Goal: Transaction & Acquisition: Download file/media

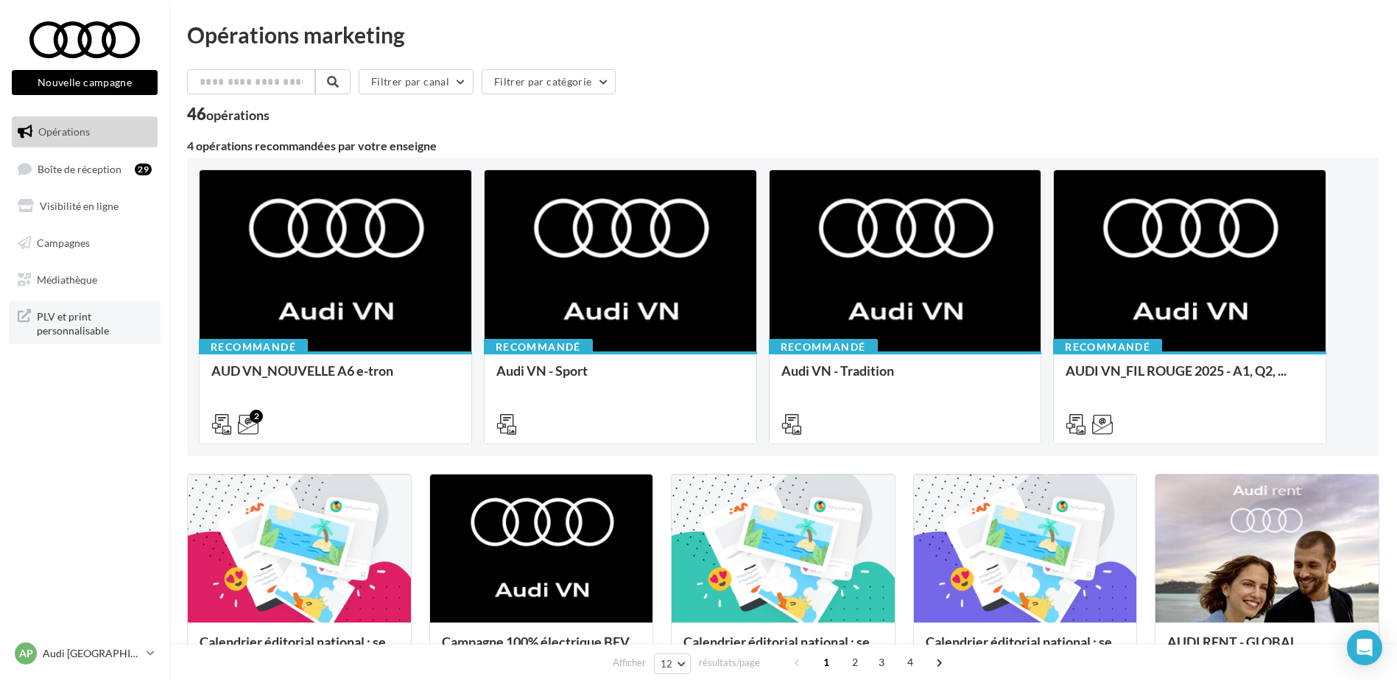
click at [84, 329] on span "PLV et print personnalisable" at bounding box center [94, 322] width 115 height 32
click at [83, 235] on link "Campagnes" at bounding box center [85, 243] width 152 height 31
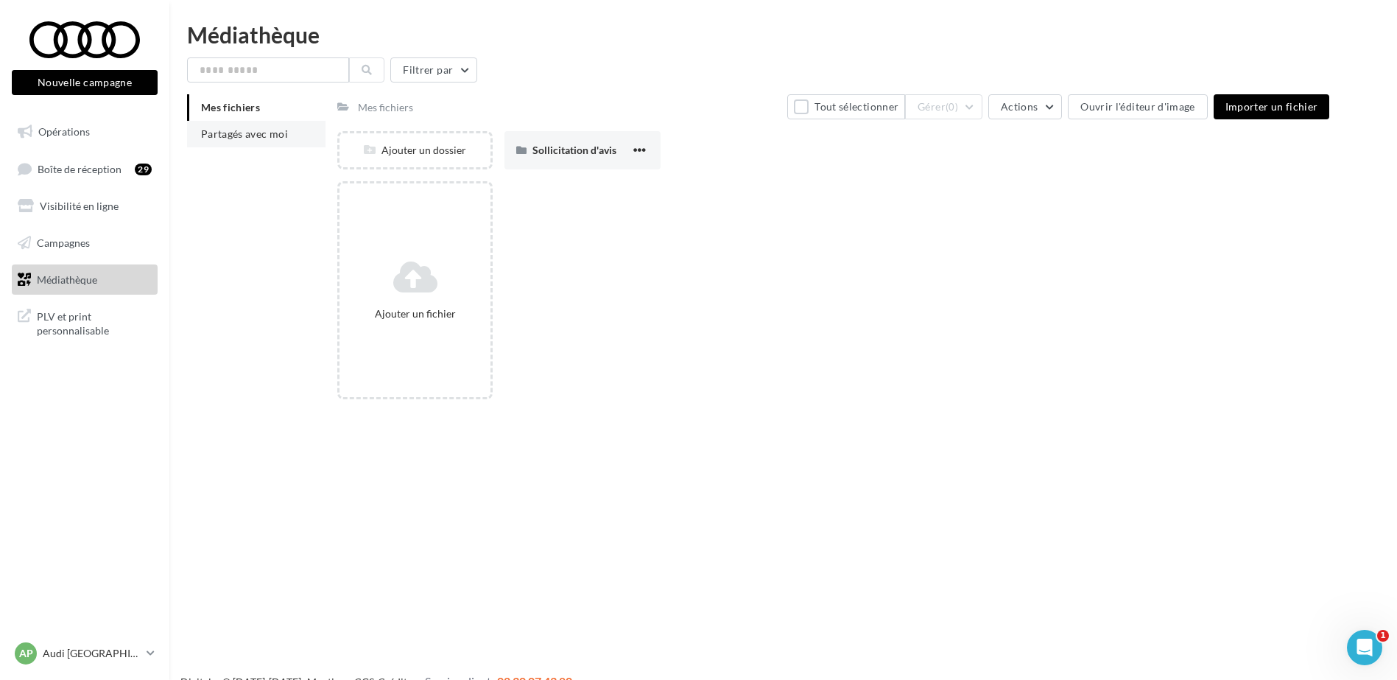
click at [286, 132] on span "Partagés avec moi" at bounding box center [244, 133] width 87 height 13
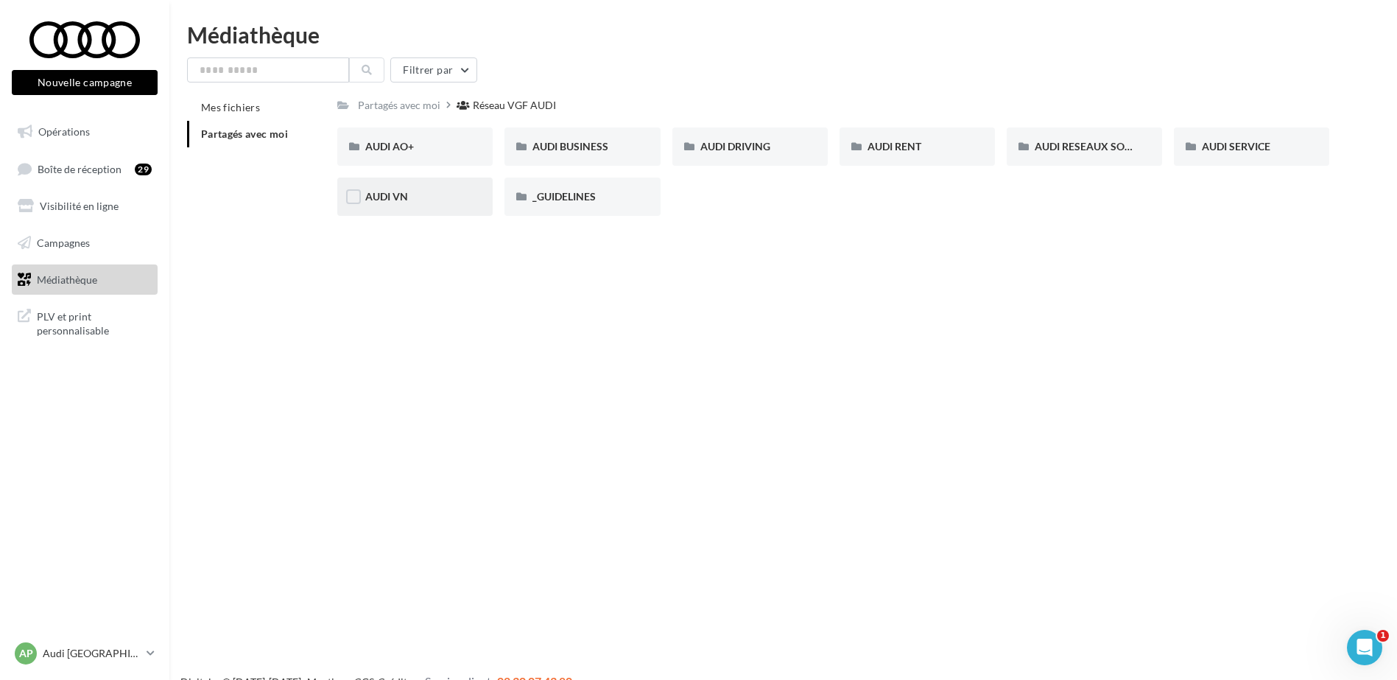
click at [429, 194] on div "AUDI VN" at bounding box center [414, 196] width 99 height 15
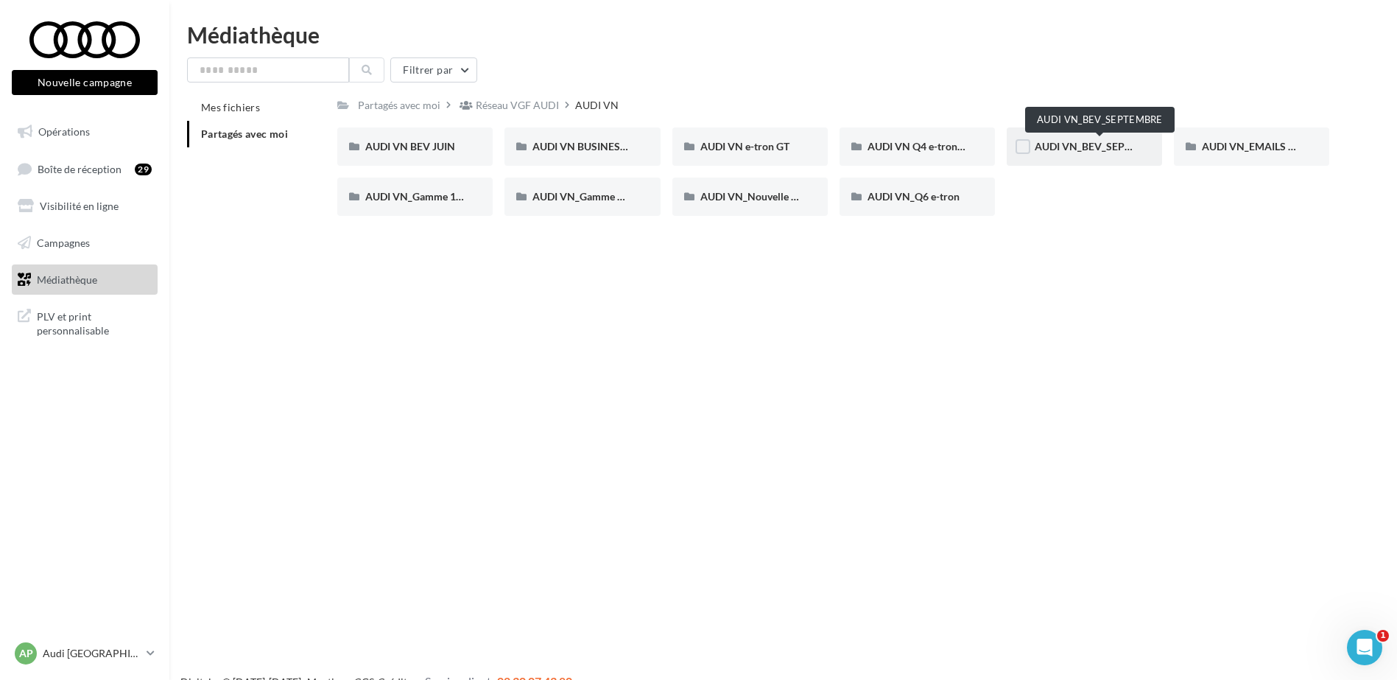
click at [1102, 142] on span "AUDI VN_BEV_SEPTEMBRE" at bounding box center [1100, 146] width 130 height 13
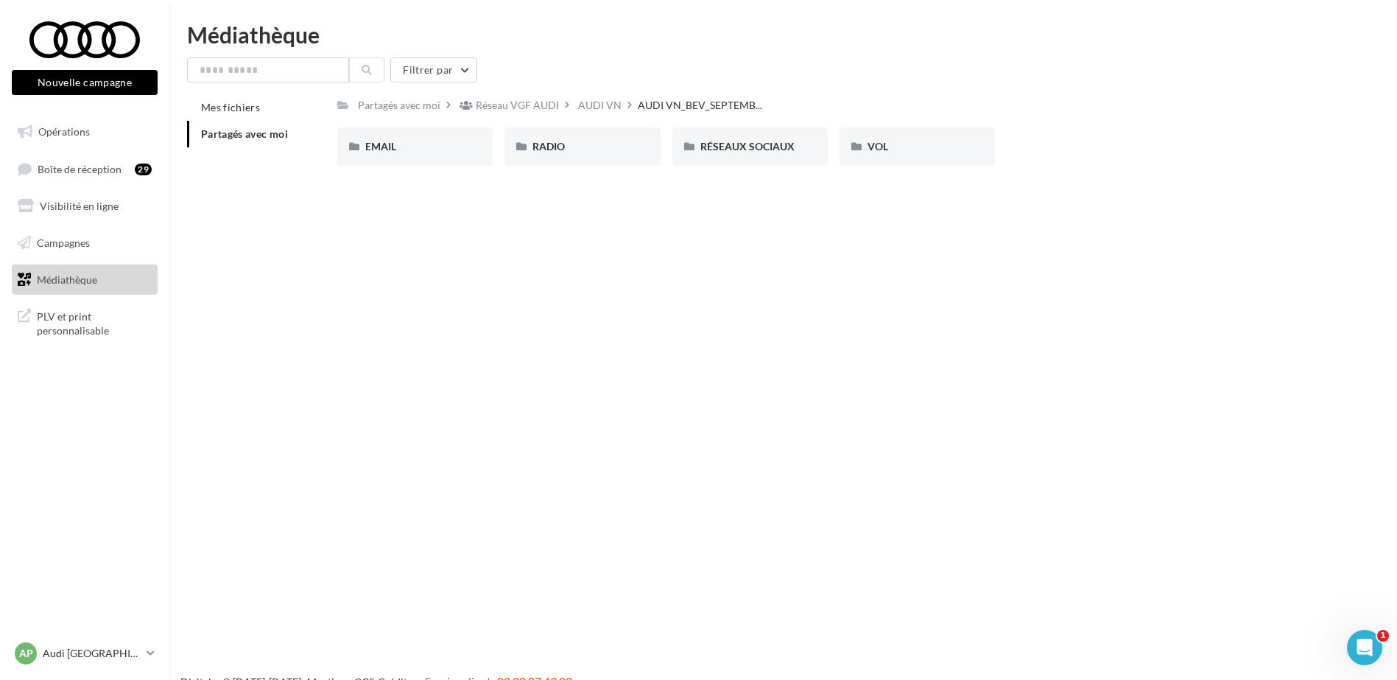
drag, startPoint x: 627, startPoint y: 147, endPoint x: 651, endPoint y: 199, distance: 57.7
click at [651, 199] on div "Nouvelle campagne Nouvelle campagne Opérations Boîte de réception 29 Visibilité…" at bounding box center [698, 364] width 1397 height 680
click at [398, 148] on div "EMAIL" at bounding box center [414, 146] width 99 height 15
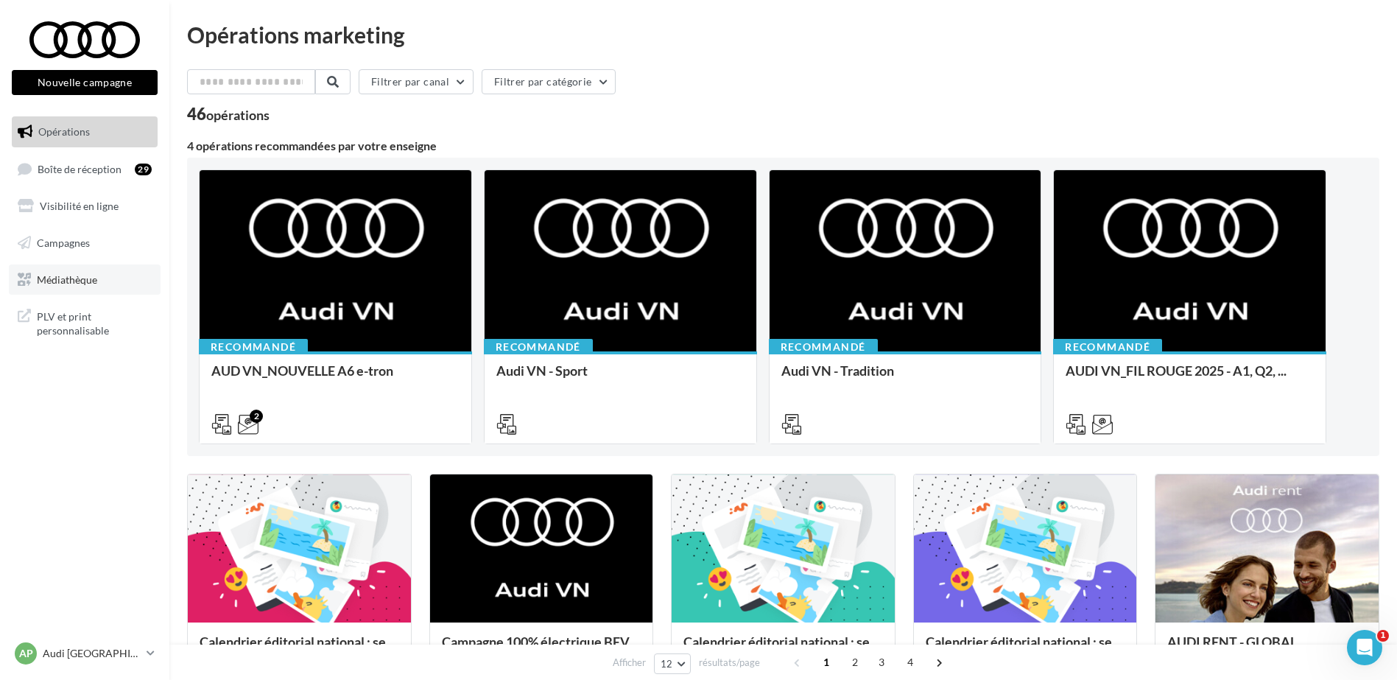
click at [77, 283] on span "Médiathèque" at bounding box center [67, 278] width 60 height 13
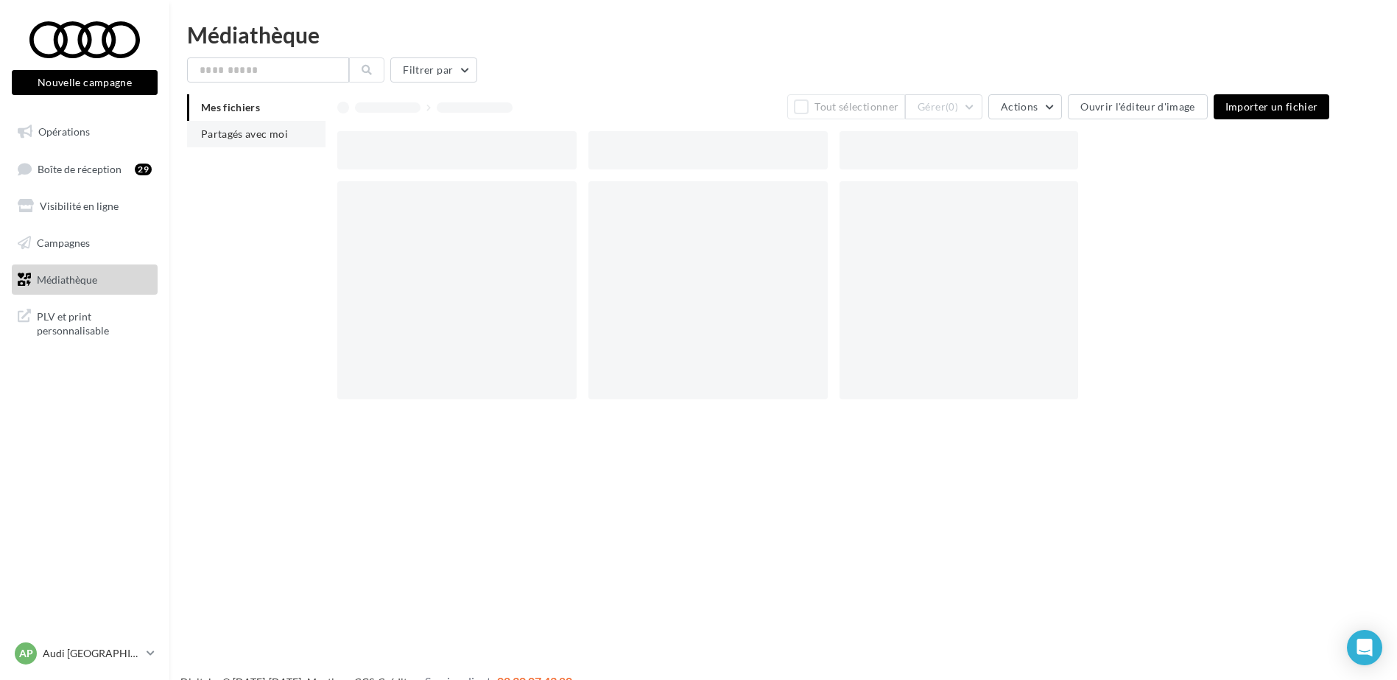
click at [282, 133] on span "Partagés avec moi" at bounding box center [244, 133] width 87 height 13
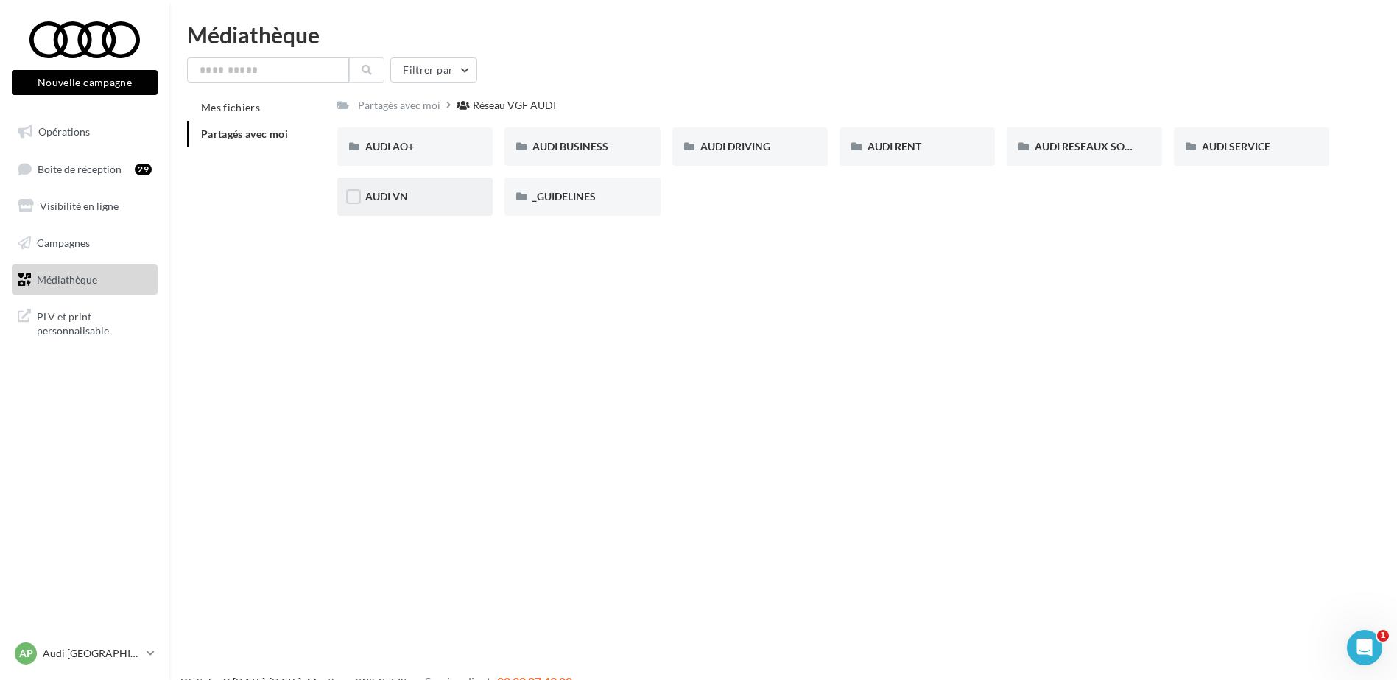
click at [420, 194] on div "AUDI VN" at bounding box center [414, 196] width 99 height 15
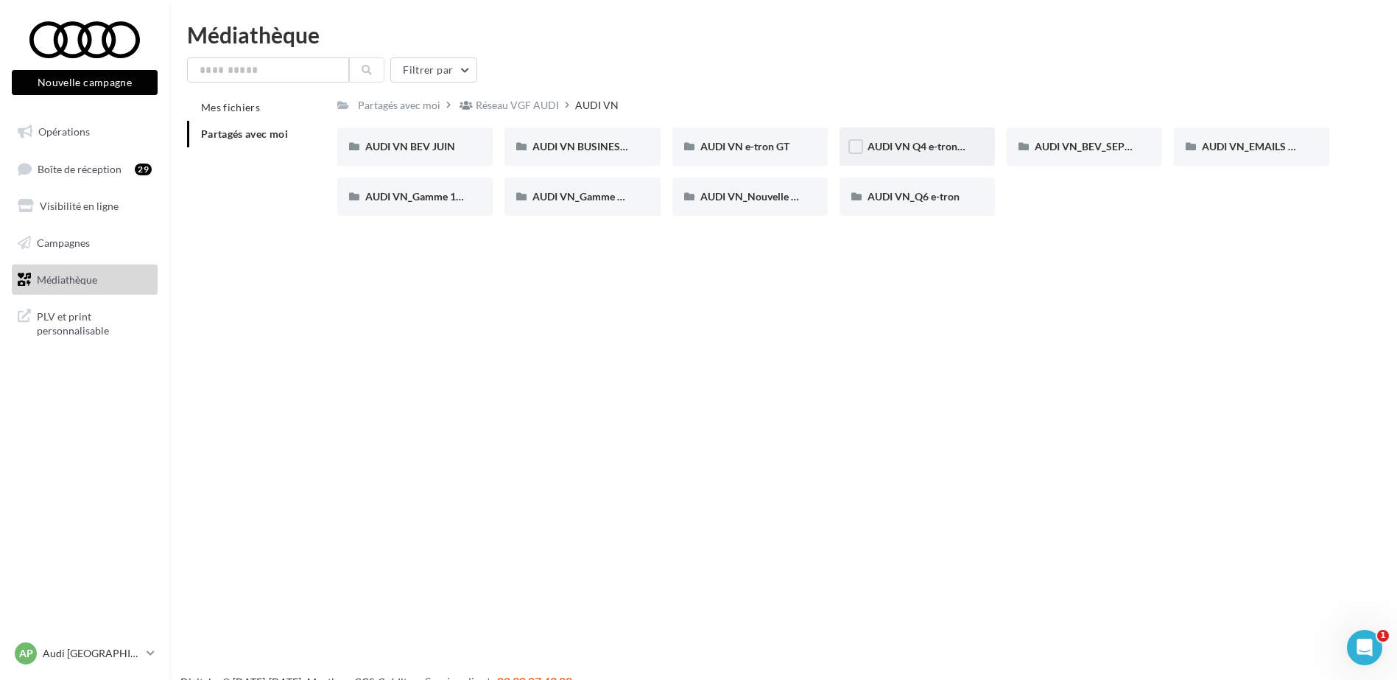
click at [969, 149] on div "AUDI VN Q4 e-tron sans offre" at bounding box center [917, 146] width 155 height 38
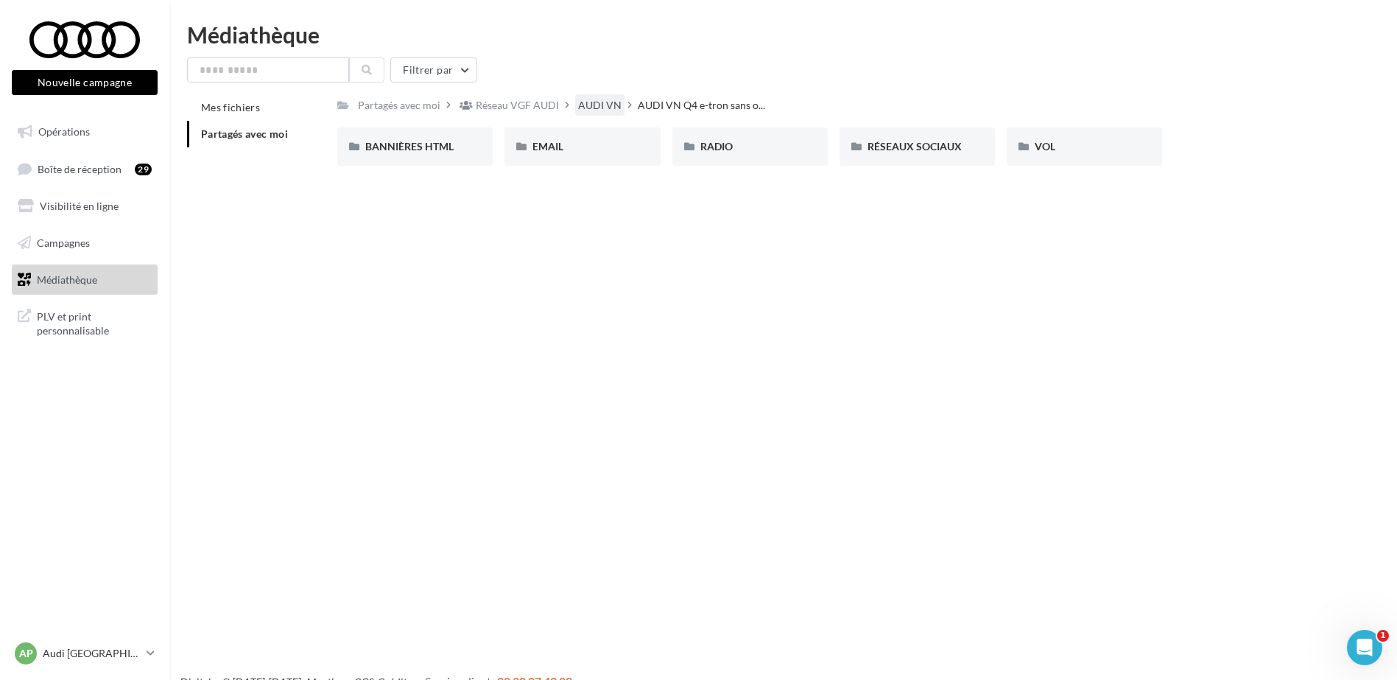
click at [605, 102] on div "AUDI VN" at bounding box center [599, 105] width 43 height 15
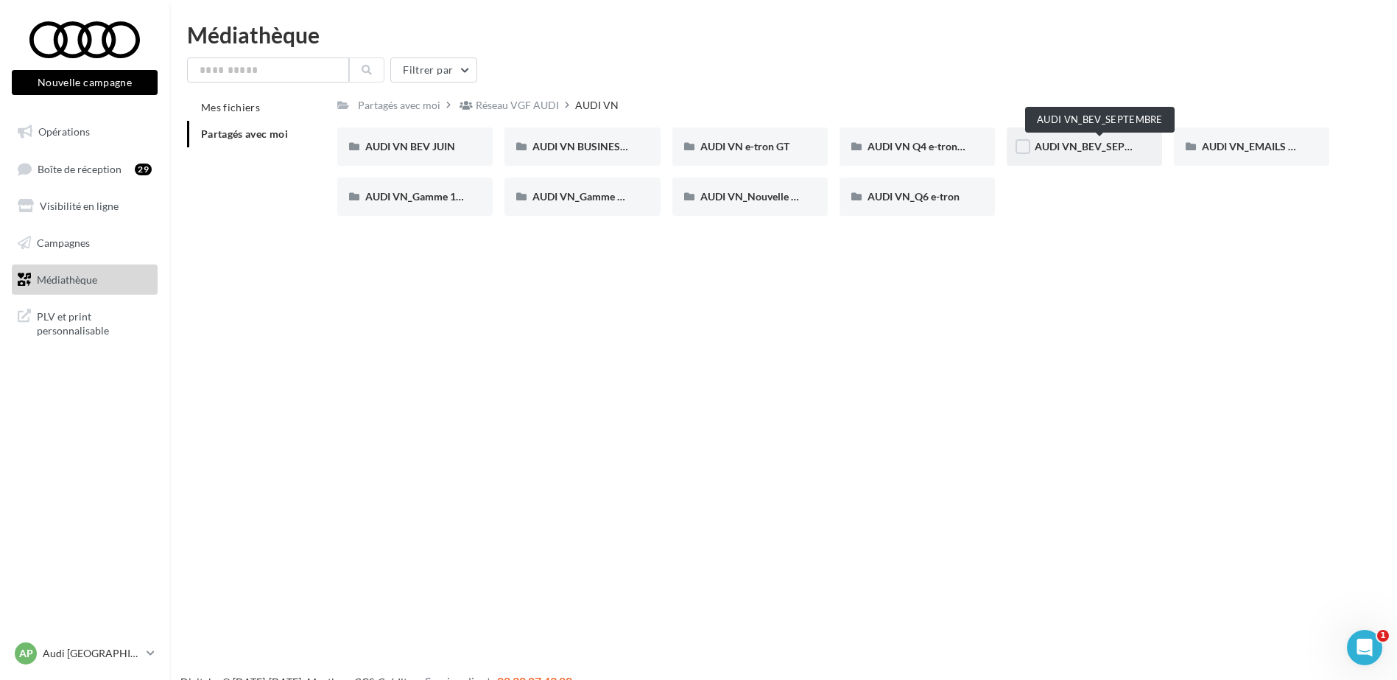
click at [1097, 148] on span "AUDI VN_BEV_SEPTEMBRE" at bounding box center [1100, 146] width 130 height 13
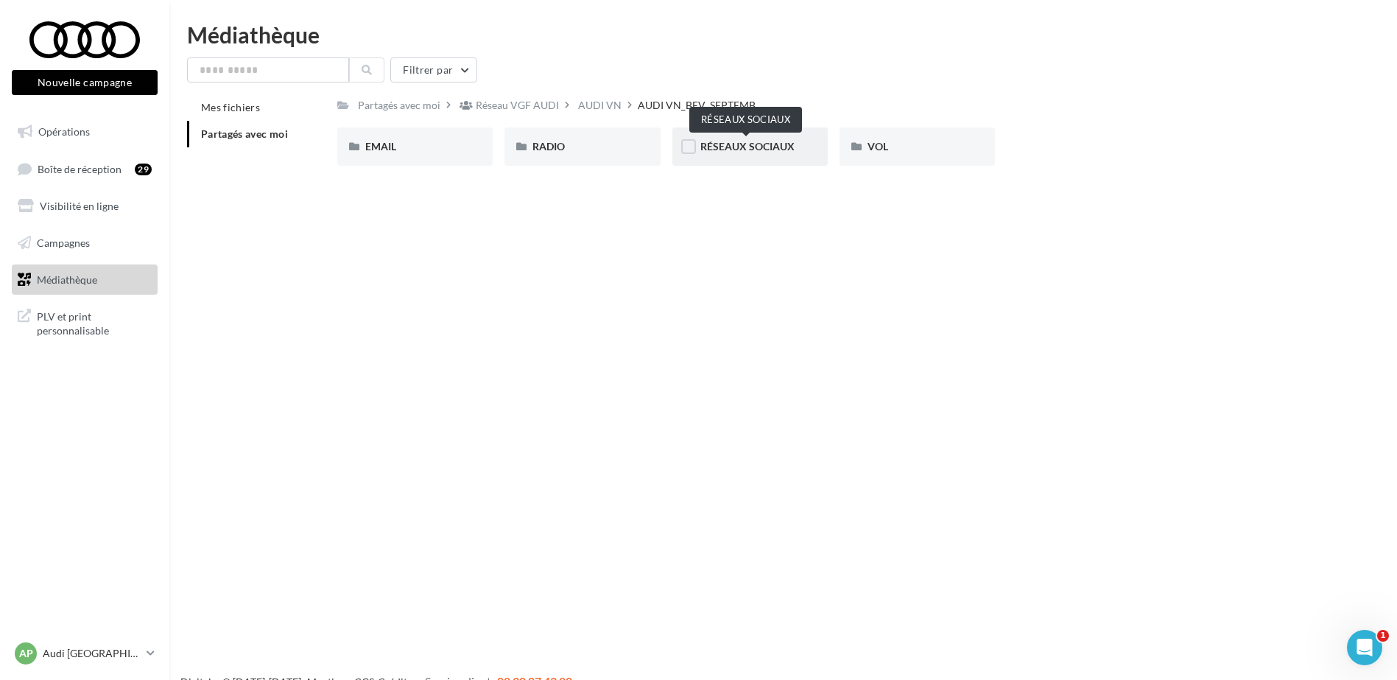
click at [770, 148] on span "RÉSEAUX SOCIAUX" at bounding box center [747, 146] width 94 height 13
click at [591, 148] on div "Q4 e-tron" at bounding box center [581, 146] width 99 height 15
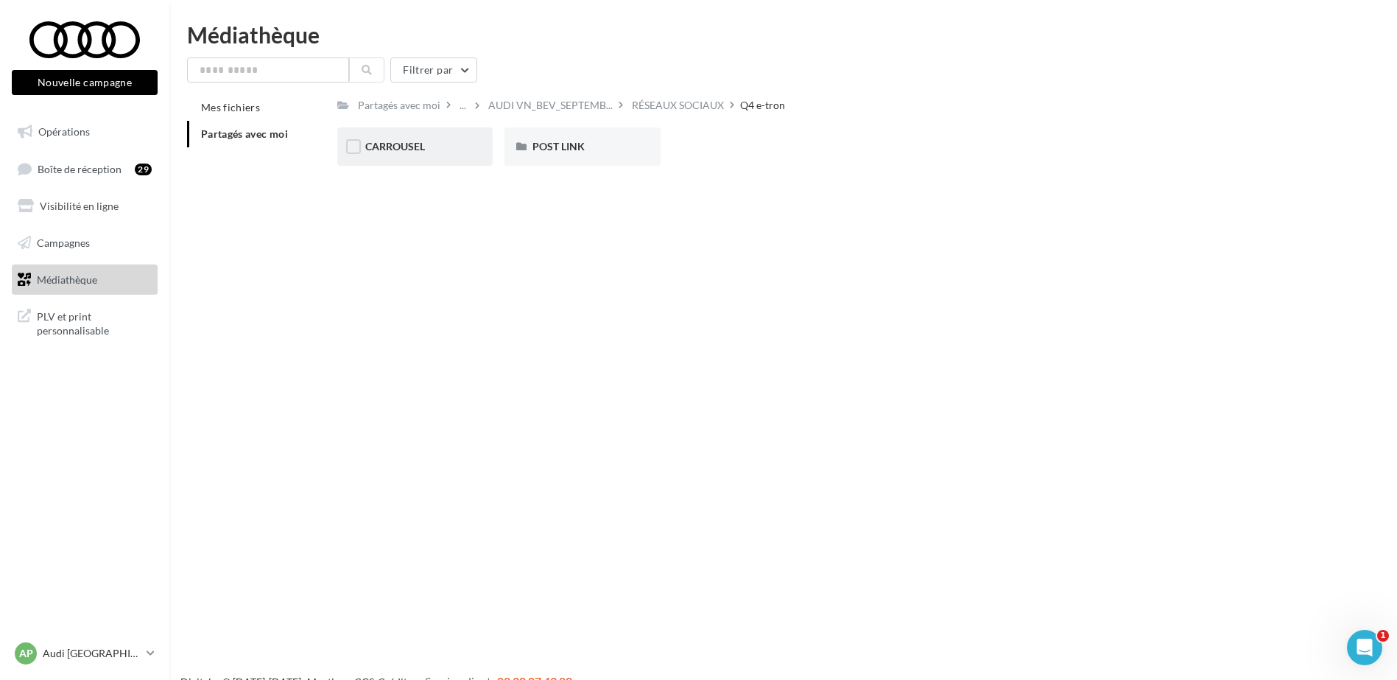
click at [465, 142] on div "CARROUSEL" at bounding box center [414, 146] width 99 height 15
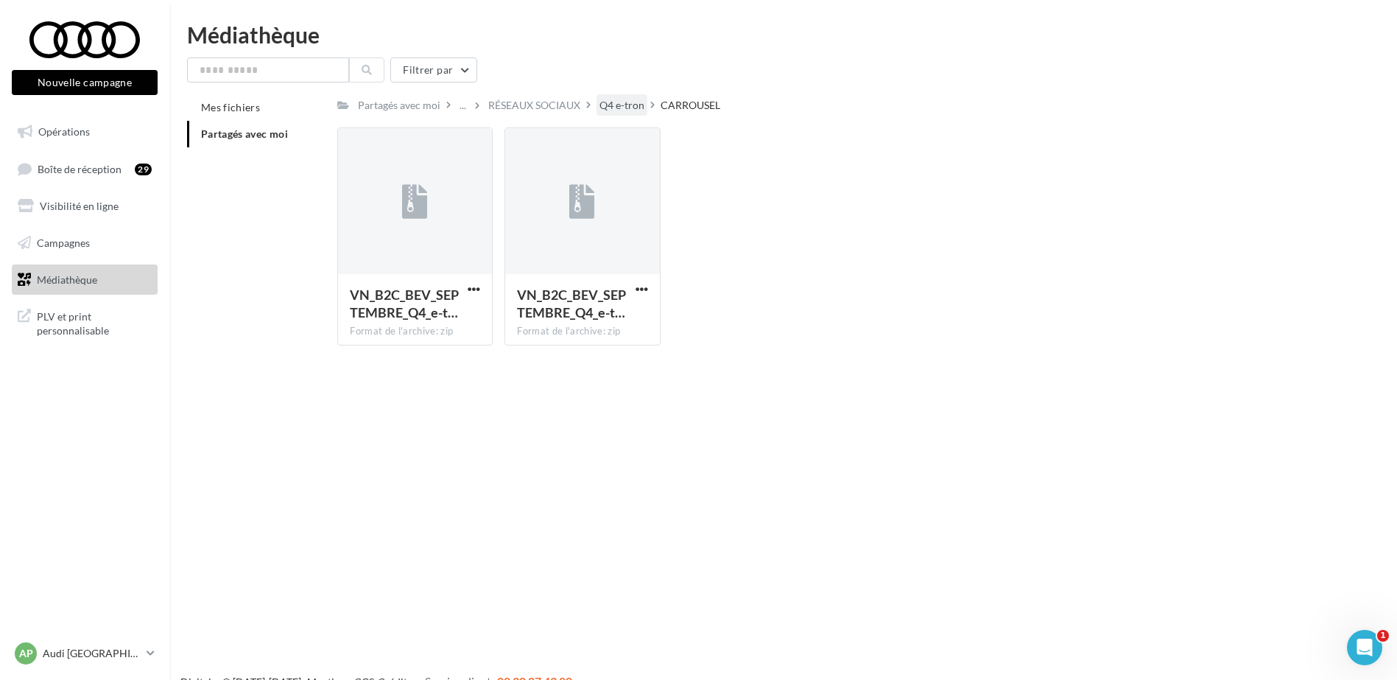
click at [628, 99] on div "Q4 e-tron" at bounding box center [621, 105] width 45 height 15
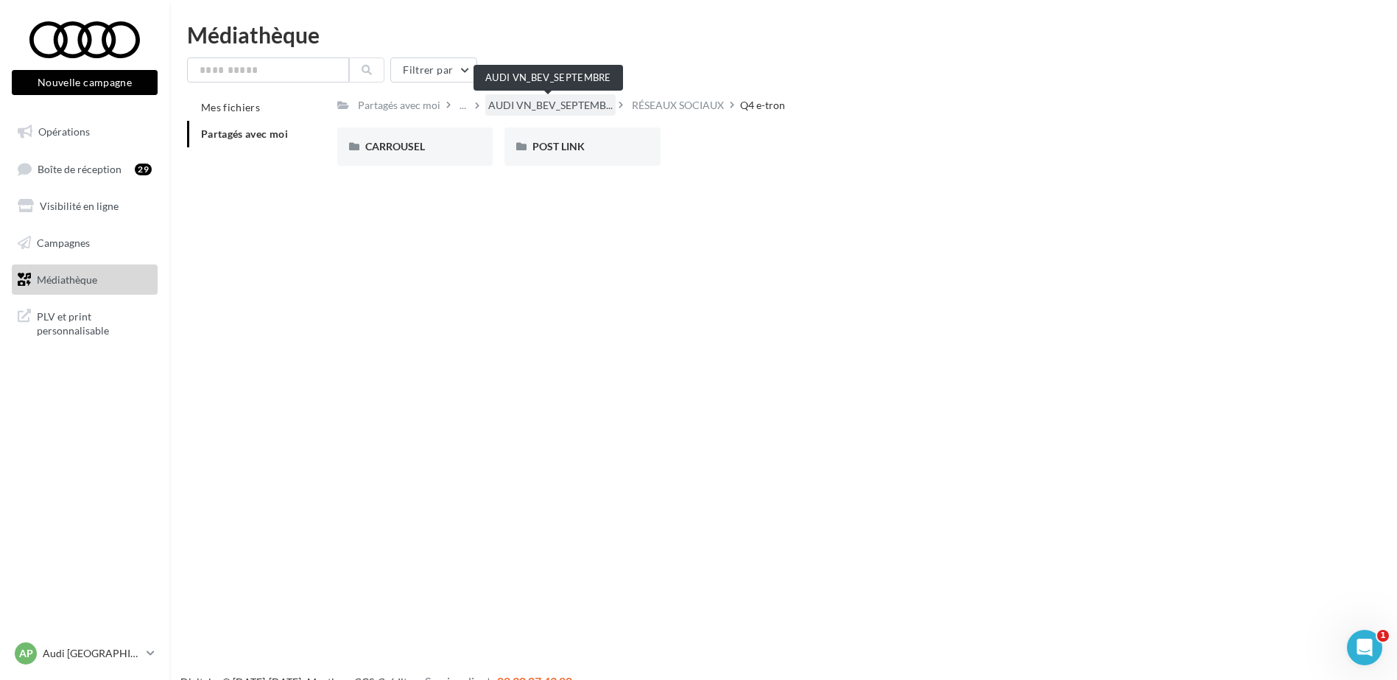
click at [569, 107] on span "AUDI VN_BEV_SEPTEMB..." at bounding box center [550, 105] width 124 height 15
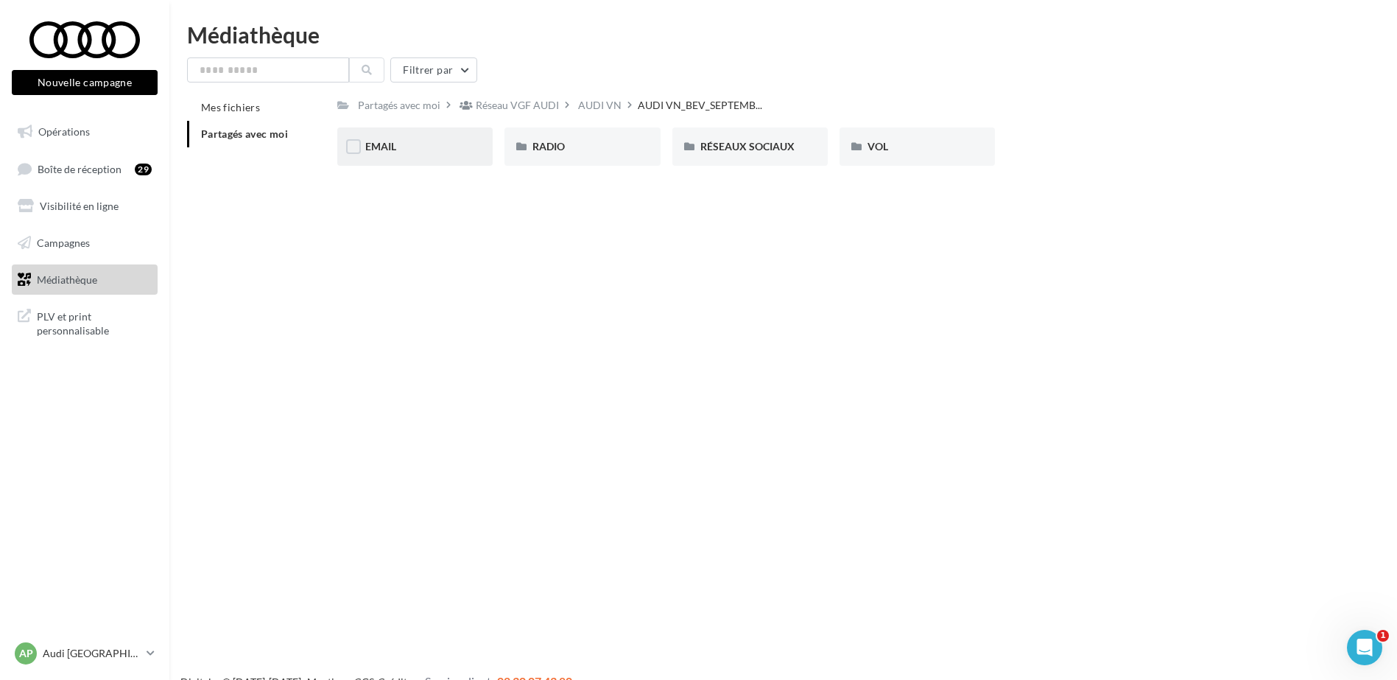
click at [405, 149] on div "EMAIL" at bounding box center [414, 146] width 99 height 15
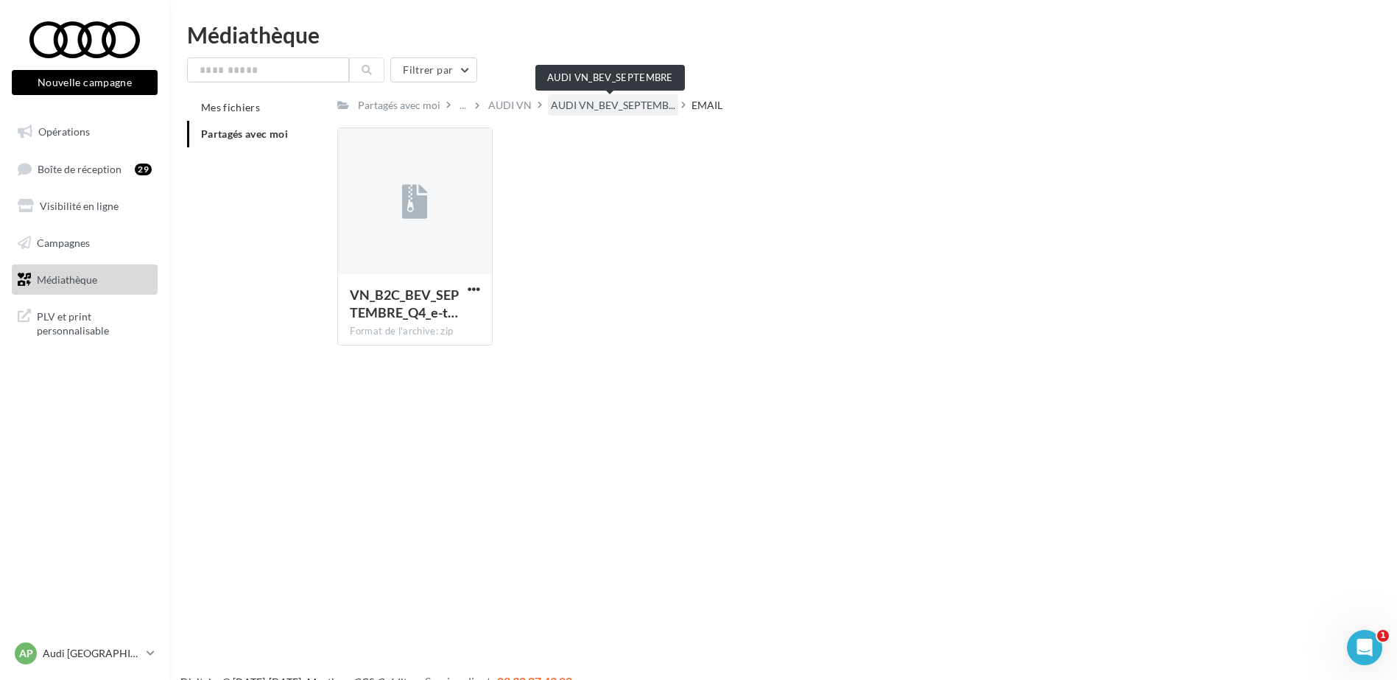
click at [633, 101] on span "AUDI VN_BEV_SEPTEMB..." at bounding box center [613, 105] width 124 height 15
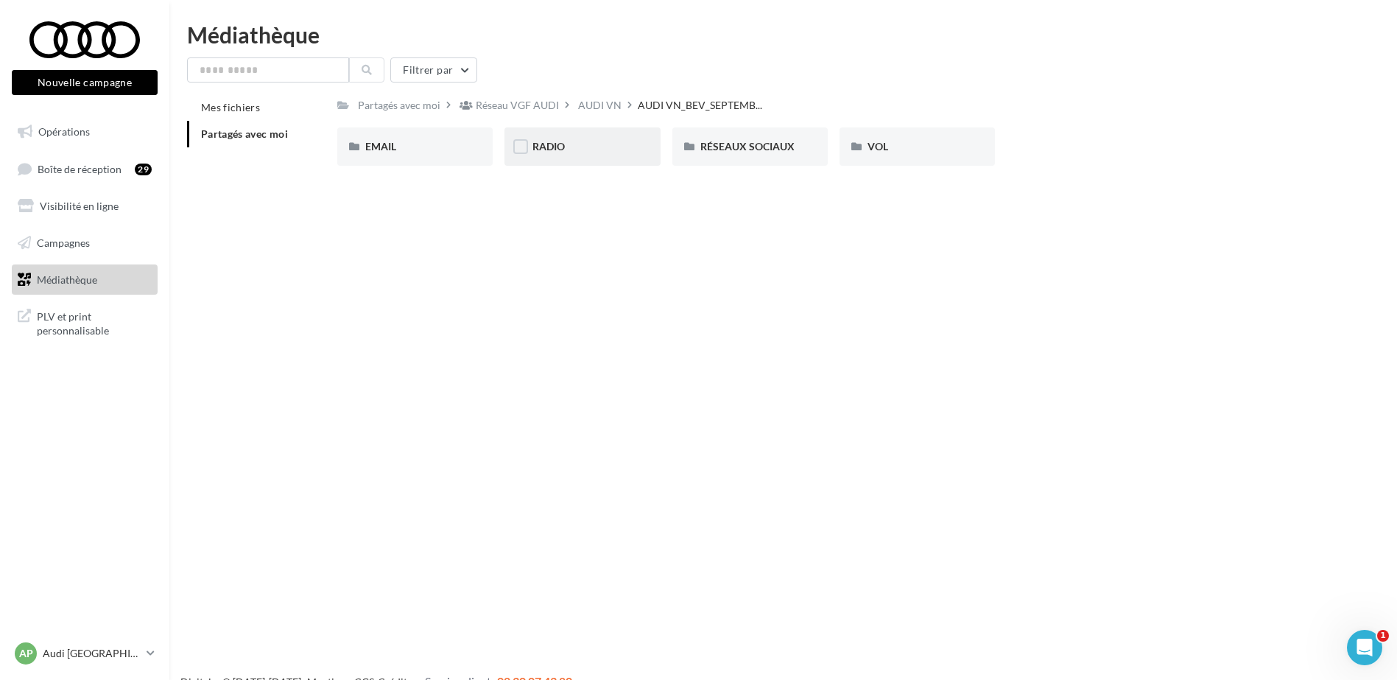
click at [565, 152] on div "RADIO" at bounding box center [581, 146] width 99 height 15
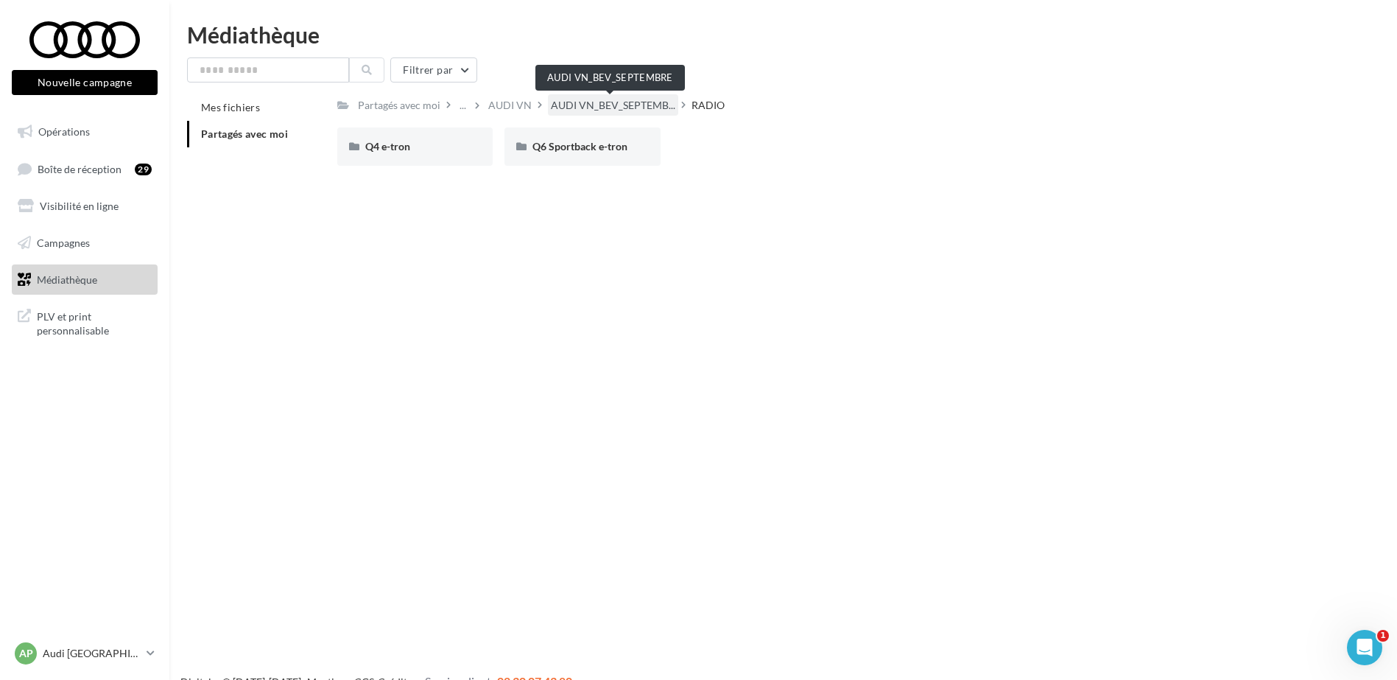
click at [624, 103] on span "AUDI VN_BEV_SEPTEMB..." at bounding box center [613, 105] width 124 height 15
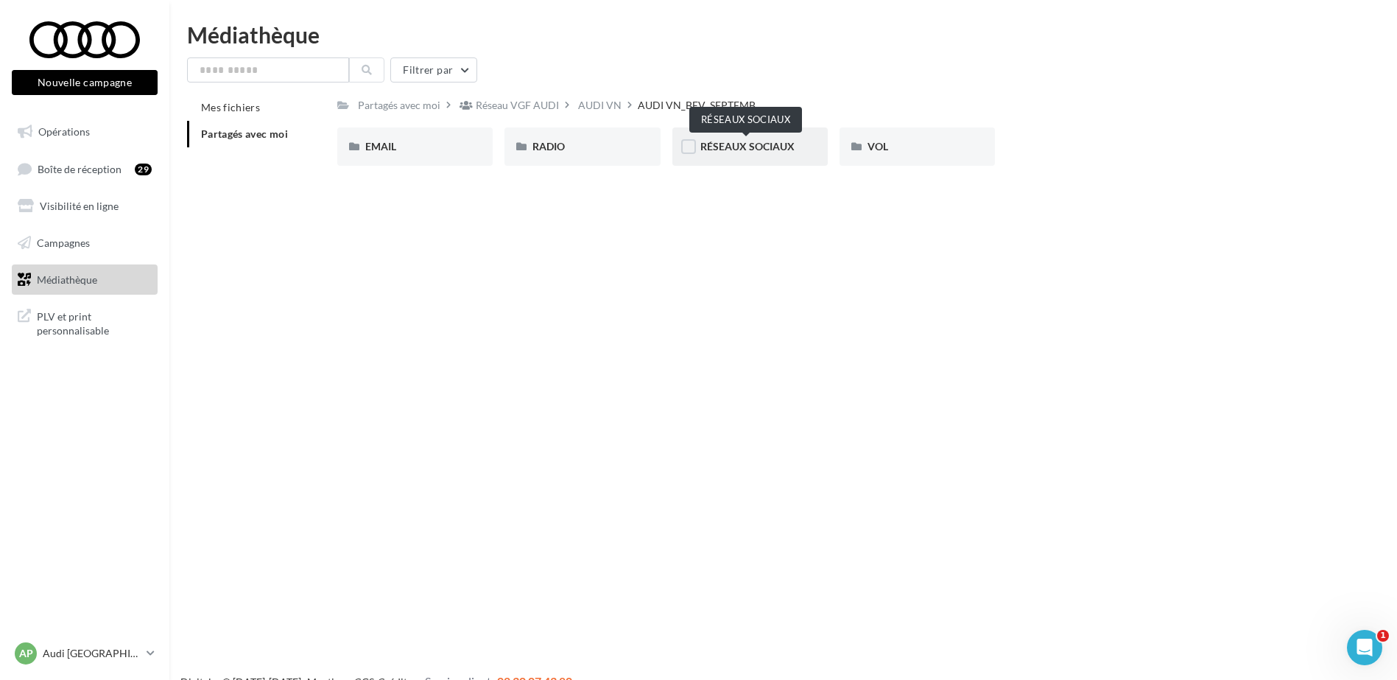
click at [754, 143] on span "RÉSEAUX SOCIAUX" at bounding box center [747, 146] width 94 height 13
click at [452, 149] on div "A6 Avant e-tron" at bounding box center [414, 146] width 99 height 15
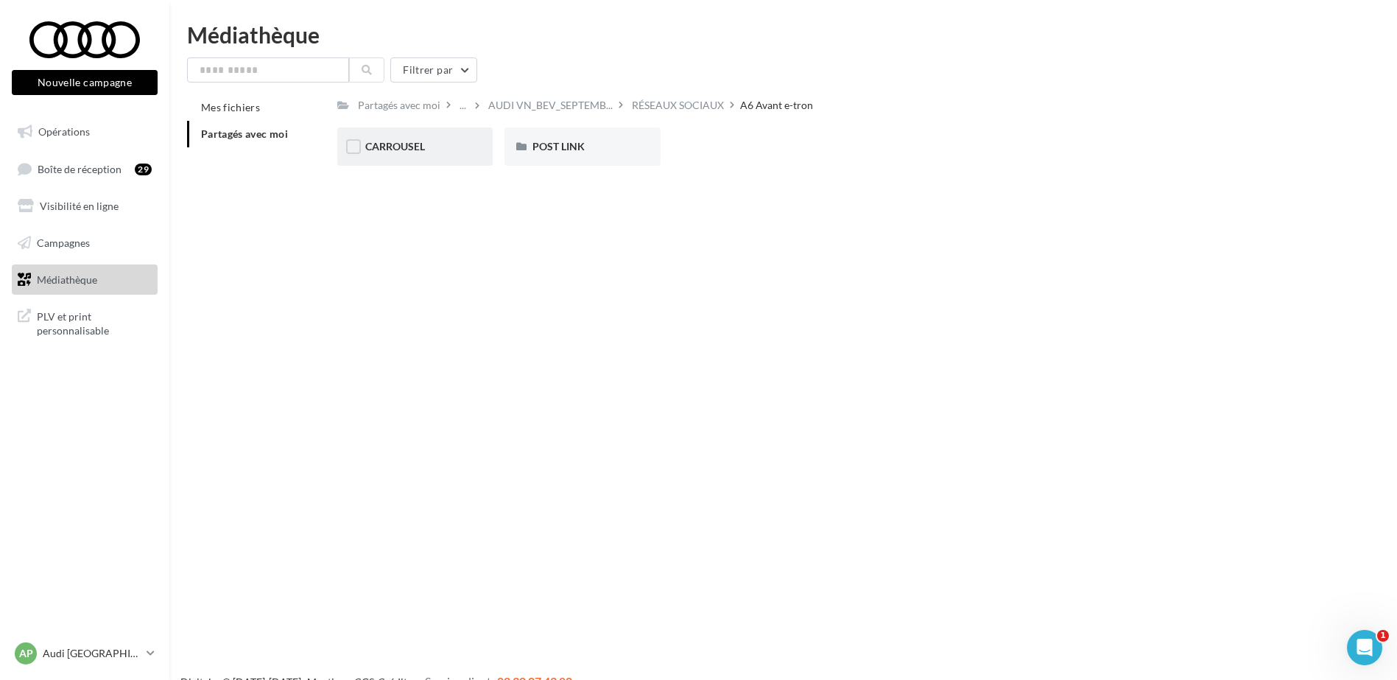
click at [445, 144] on div "CARROUSEL" at bounding box center [414, 146] width 99 height 15
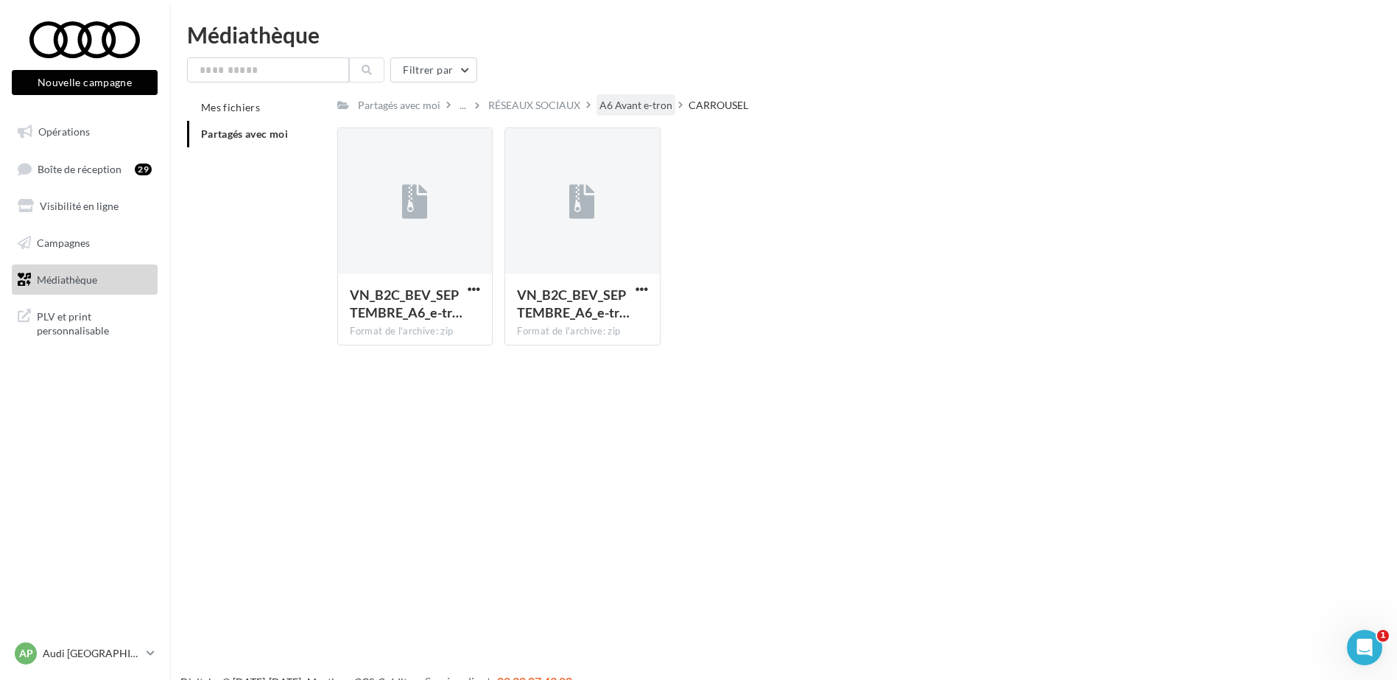
click at [650, 108] on div "A6 Avant e-tron" at bounding box center [635, 105] width 73 height 15
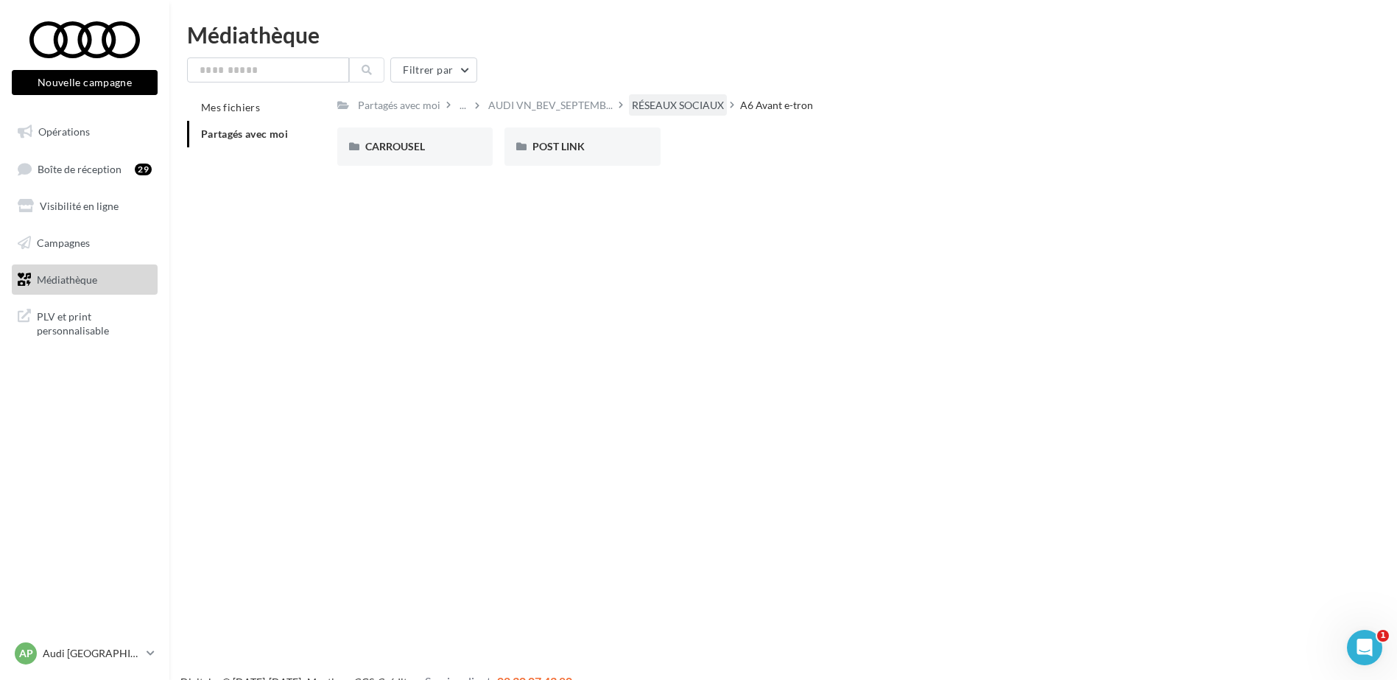
click at [720, 105] on div "RÉSEAUX SOCIAUX" at bounding box center [678, 105] width 92 height 15
click at [781, 150] on span "Q6 Sportback e-tron" at bounding box center [747, 146] width 95 height 13
click at [412, 151] on span "CARROUSEL" at bounding box center [395, 146] width 60 height 13
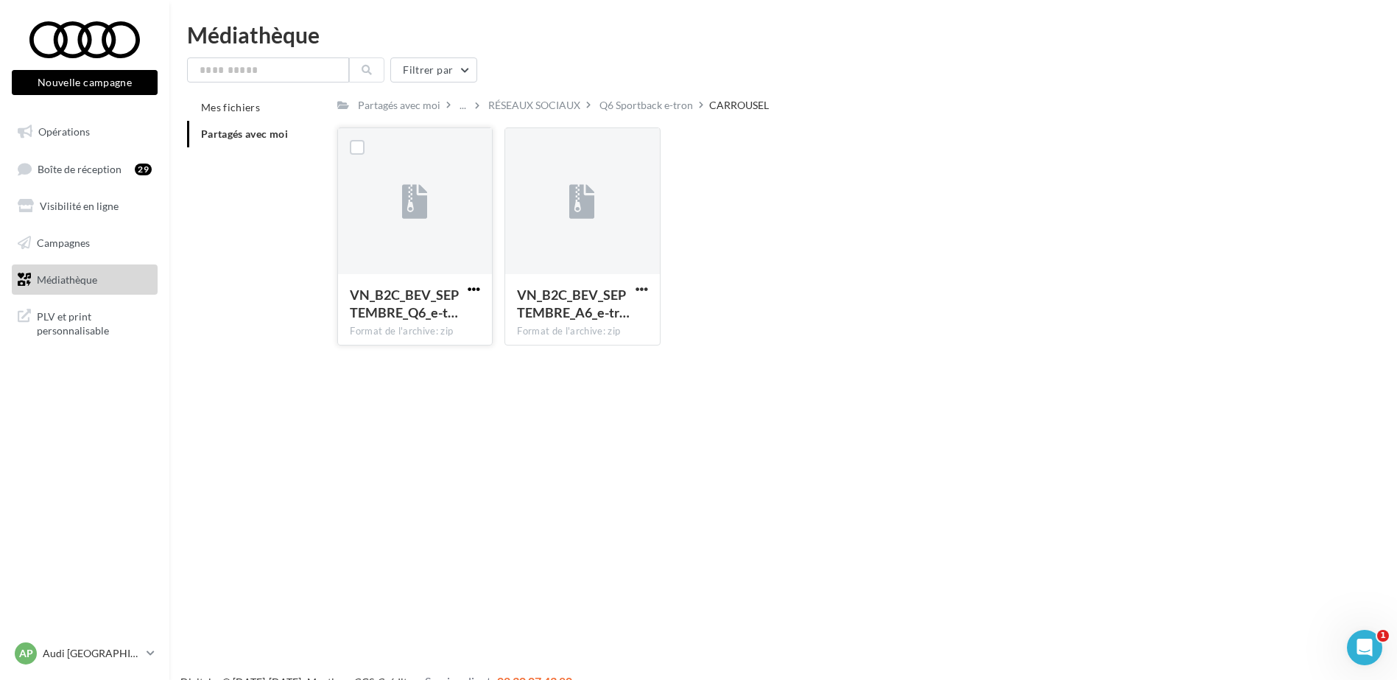
click at [476, 289] on span "button" at bounding box center [474, 289] width 13 height 13
click at [475, 305] on button "Télécharger" at bounding box center [409, 318] width 147 height 38
click at [641, 289] on span "button" at bounding box center [642, 289] width 13 height 13
click at [644, 311] on button "Télécharger" at bounding box center [577, 318] width 147 height 38
click at [560, 105] on div "RÉSEAUX SOCIAUX" at bounding box center [534, 105] width 92 height 15
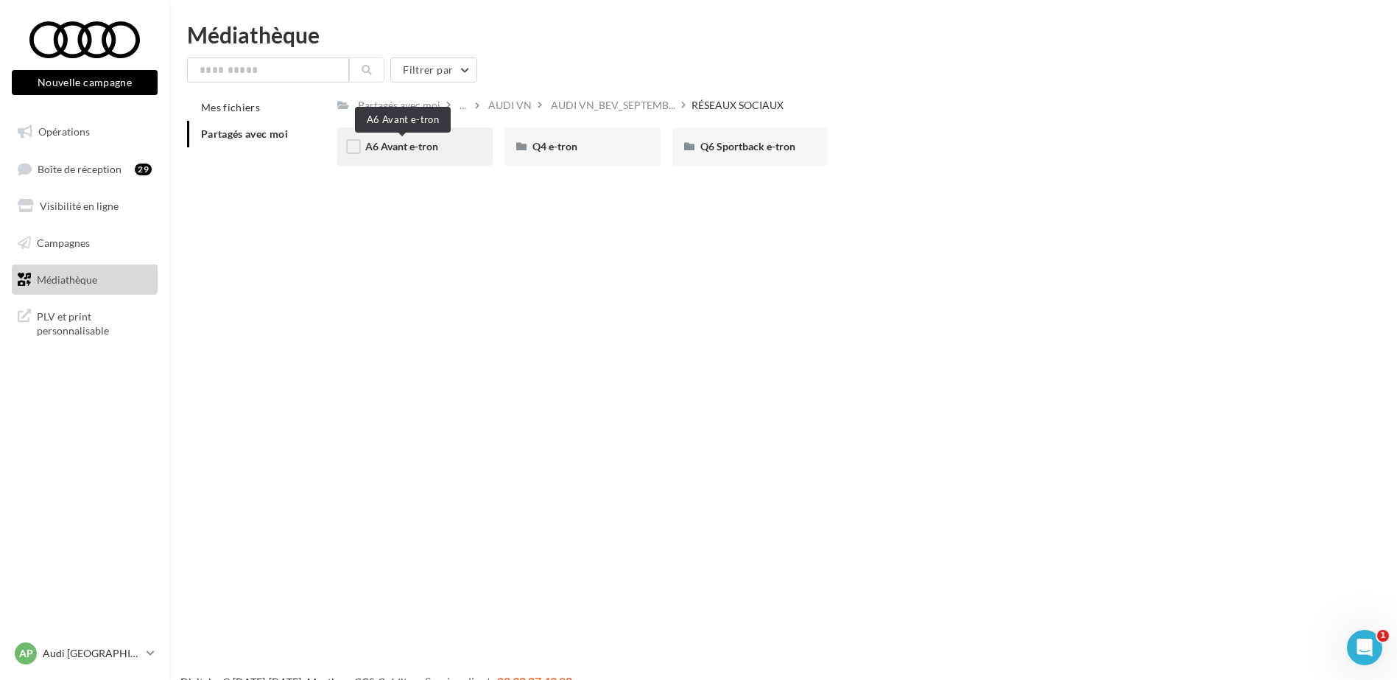
click at [426, 147] on span "A6 Avant e-tron" at bounding box center [401, 146] width 73 height 13
click at [418, 137] on div "CARROUSEL" at bounding box center [414, 146] width 155 height 38
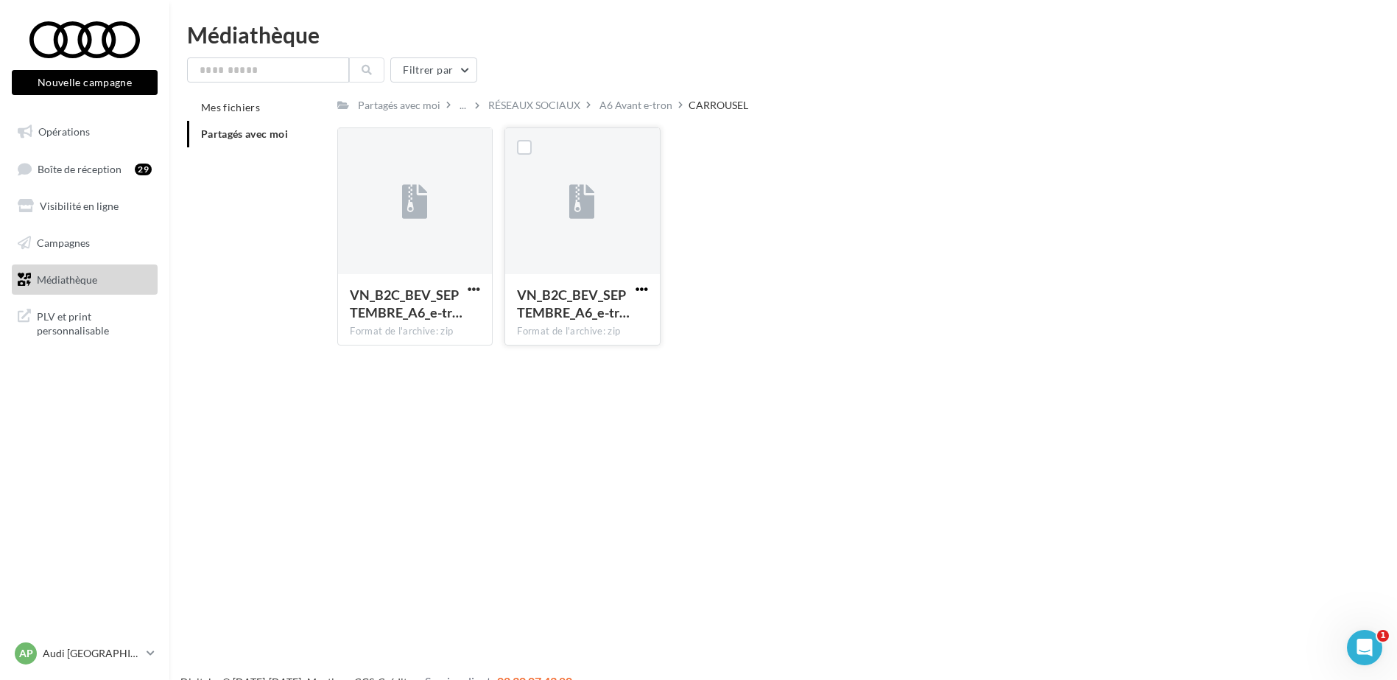
click at [639, 286] on span "button" at bounding box center [642, 289] width 13 height 13
click at [622, 309] on button "Télécharger" at bounding box center [577, 318] width 147 height 38
